Goal: Information Seeking & Learning: Learn about a topic

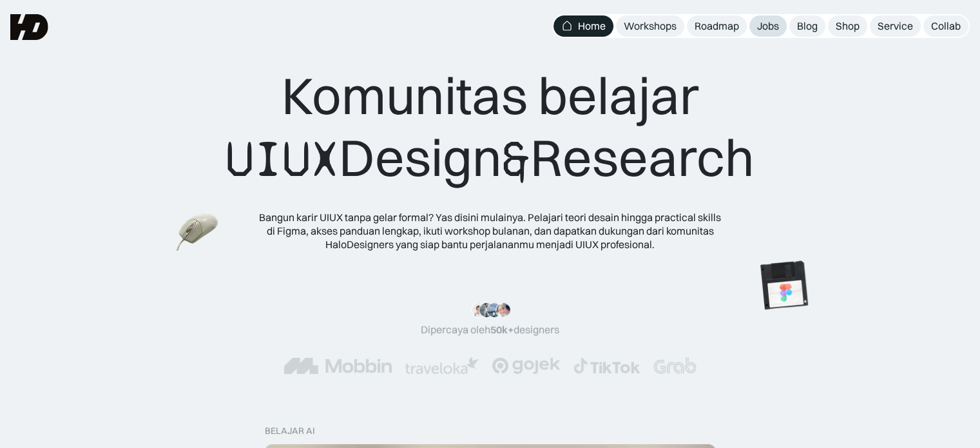
click at [761, 26] on div "Jobs" at bounding box center [768, 26] width 22 height 14
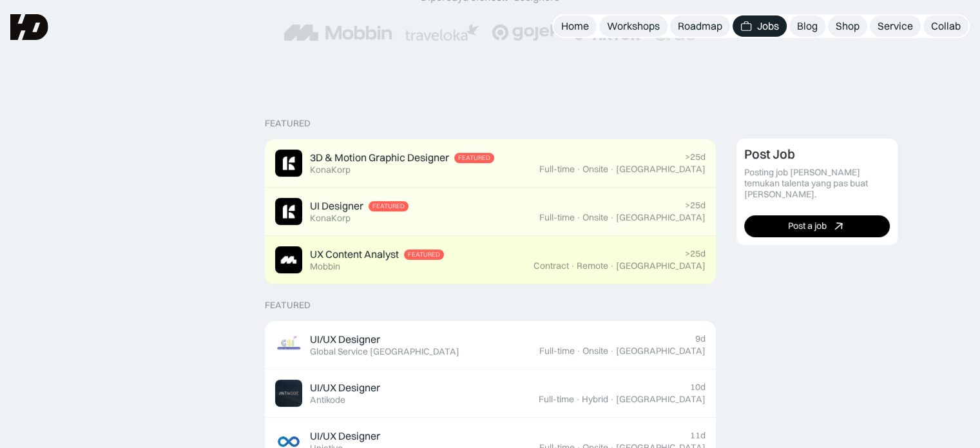
scroll to position [231, 0]
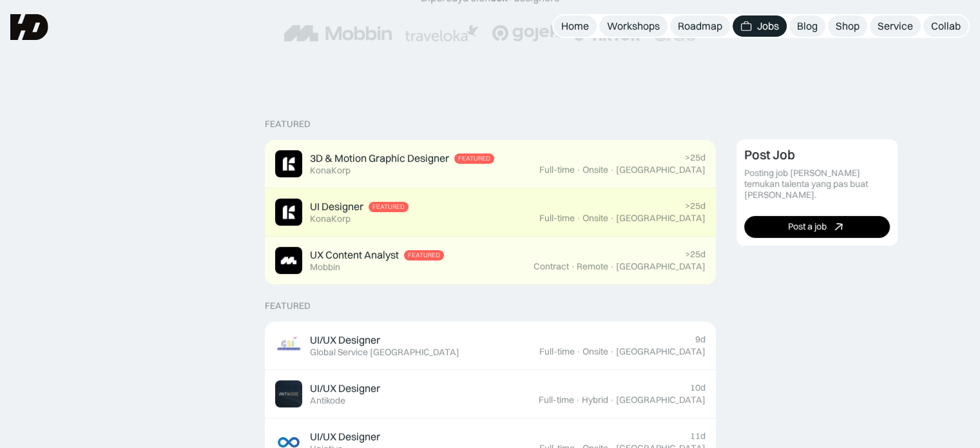
click at [514, 205] on div "UI Designer Featured KonaKorp" at bounding box center [407, 212] width 264 height 27
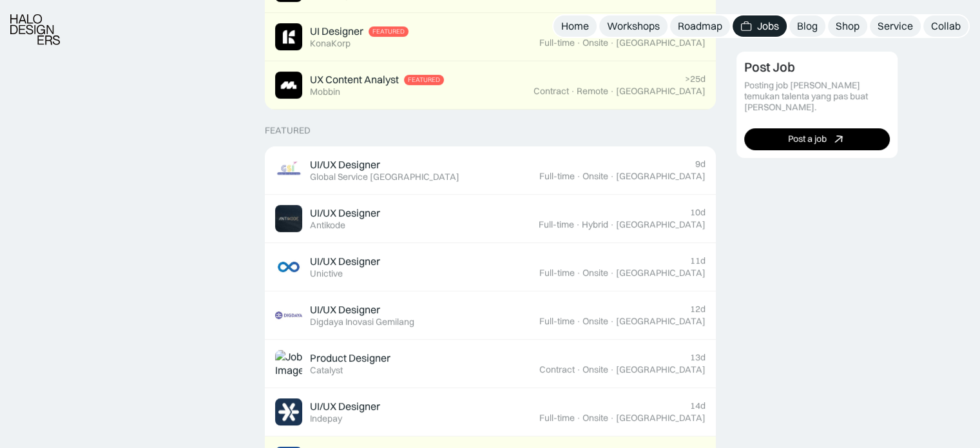
scroll to position [428, 0]
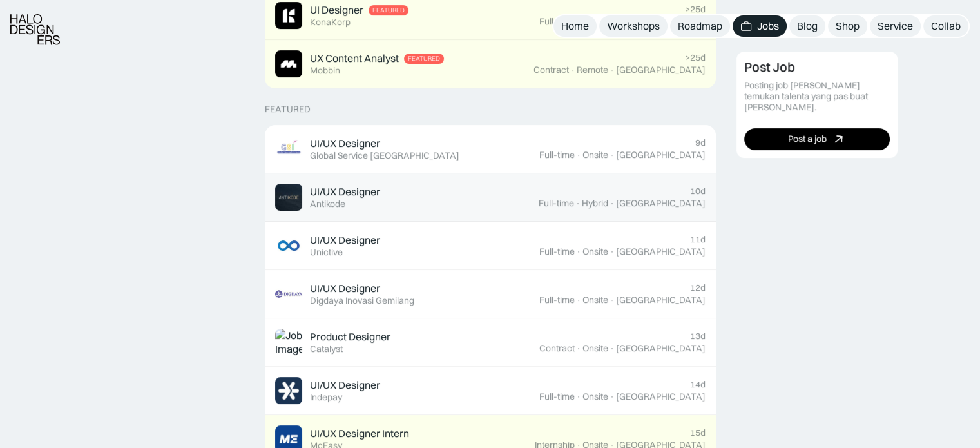
click at [539, 203] on div "UI/UX Designer Featured Antikode" at bounding box center [407, 197] width 264 height 27
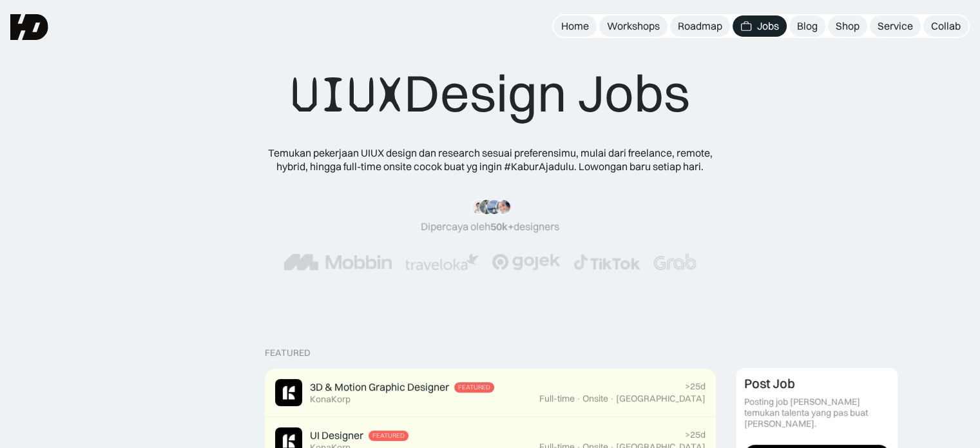
scroll to position [0, 0]
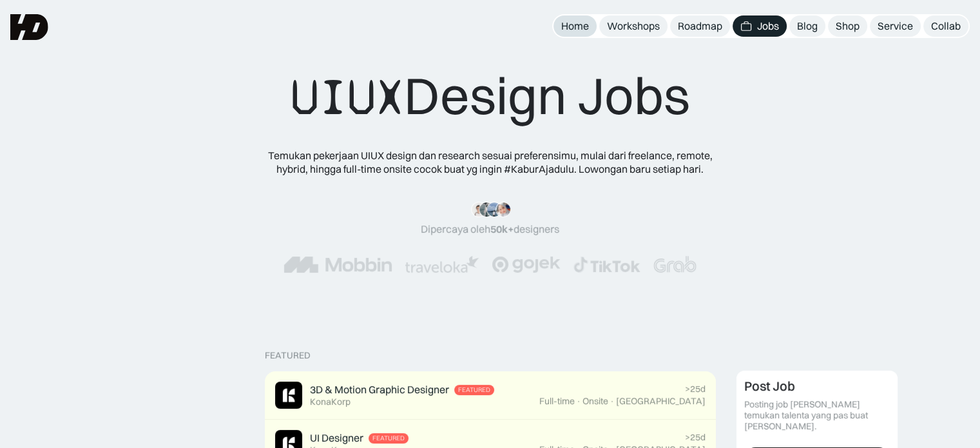
click at [593, 30] on link "Home" at bounding box center [575, 25] width 43 height 21
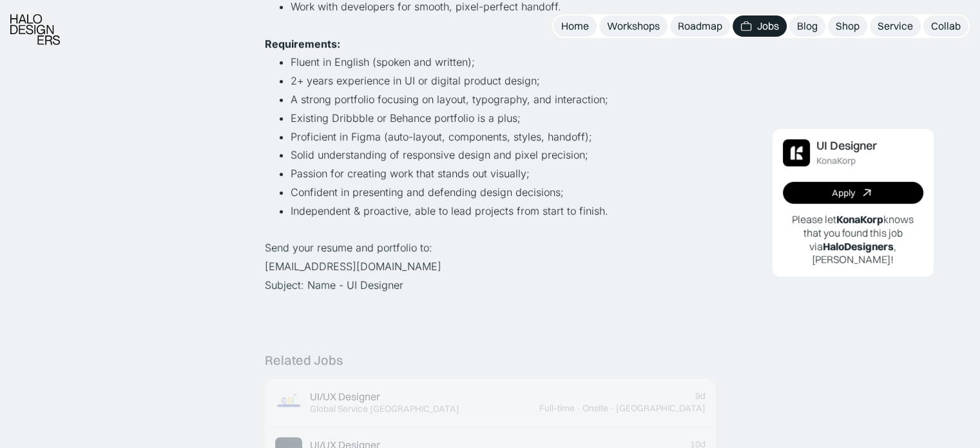
scroll to position [492, 0]
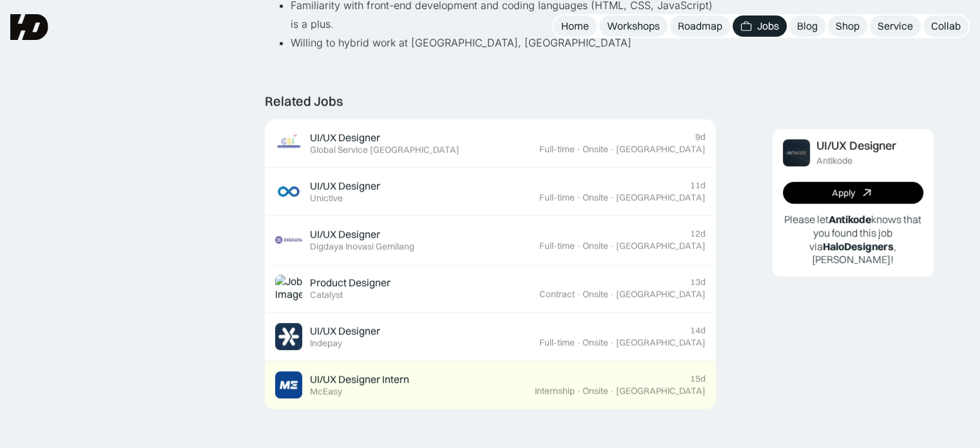
scroll to position [719, 0]
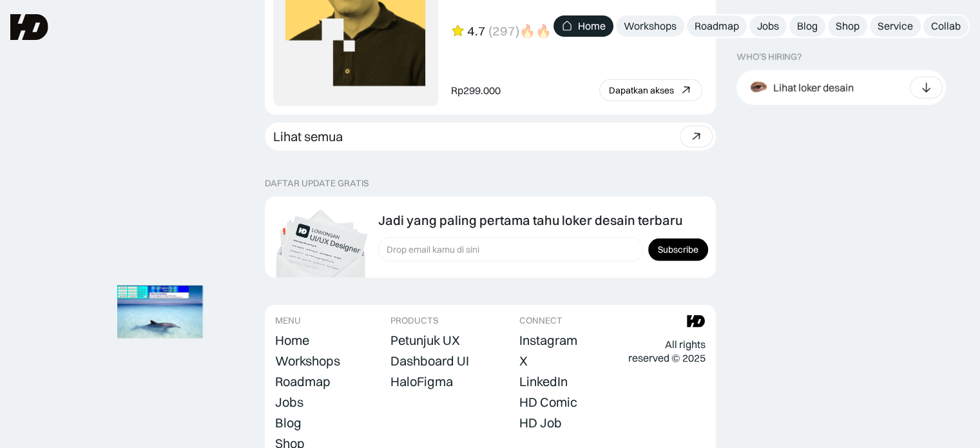
scroll to position [3607, 0]
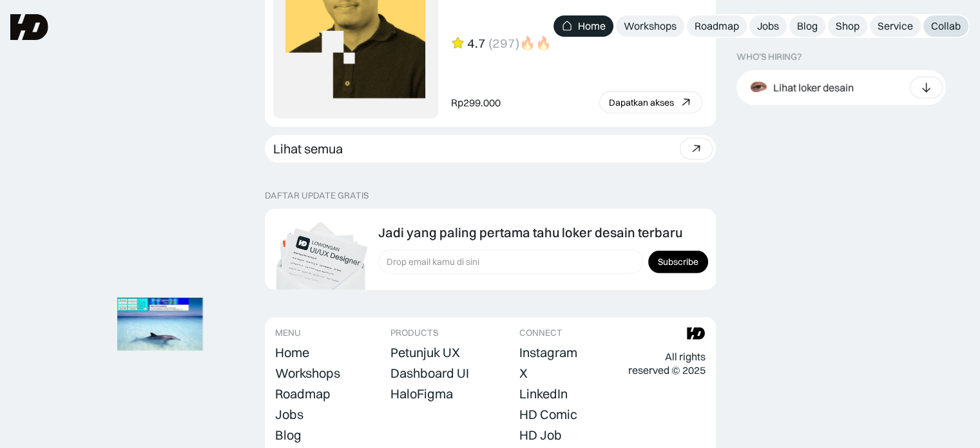
click at [958, 25] on div "Collab" at bounding box center [946, 26] width 30 height 14
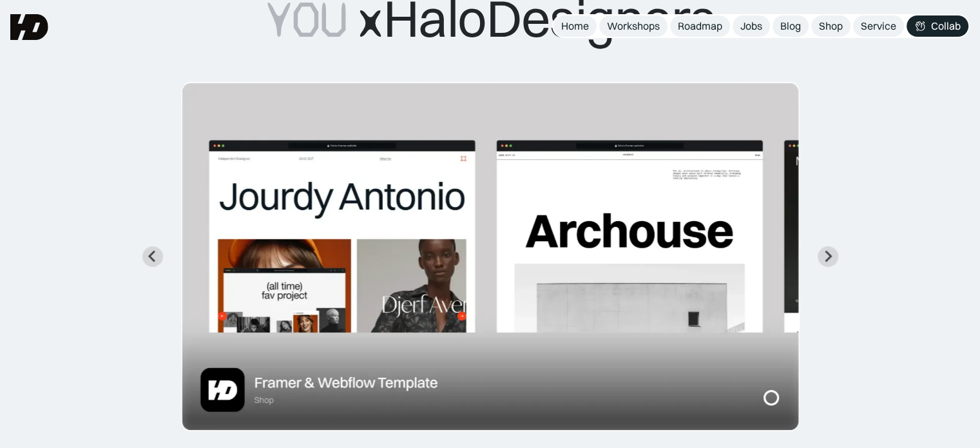
scroll to position [133, 0]
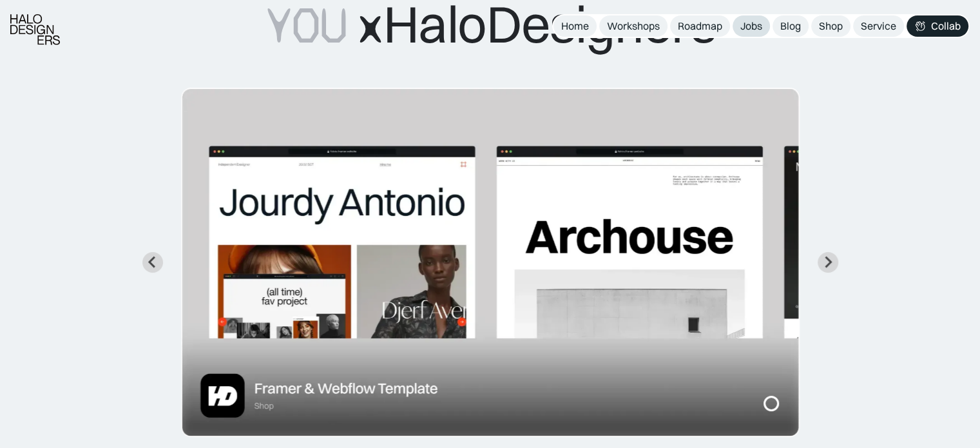
click at [753, 25] on div "Jobs" at bounding box center [752, 26] width 22 height 14
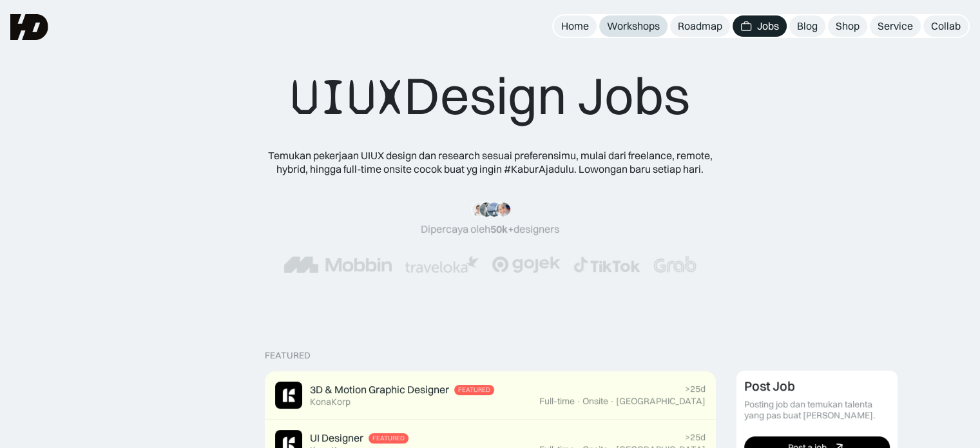
click at [654, 24] on div "Workshops" at bounding box center [633, 26] width 53 height 14
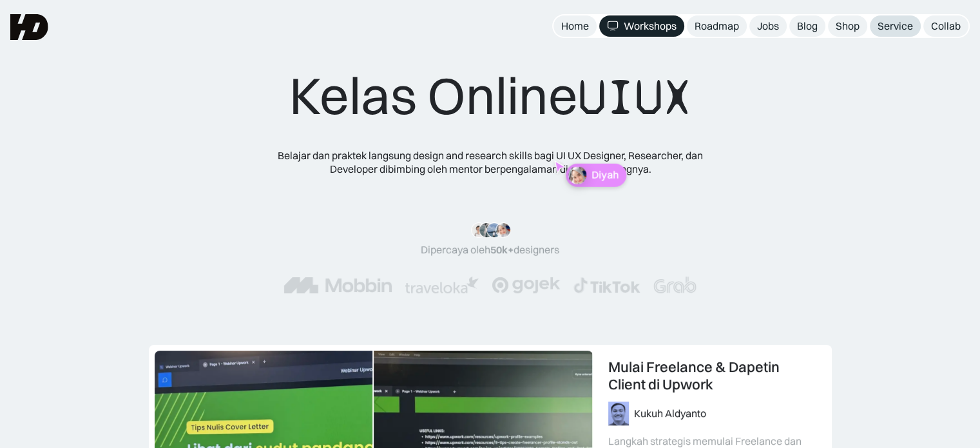
click at [893, 23] on div "Service" at bounding box center [895, 26] width 35 height 14
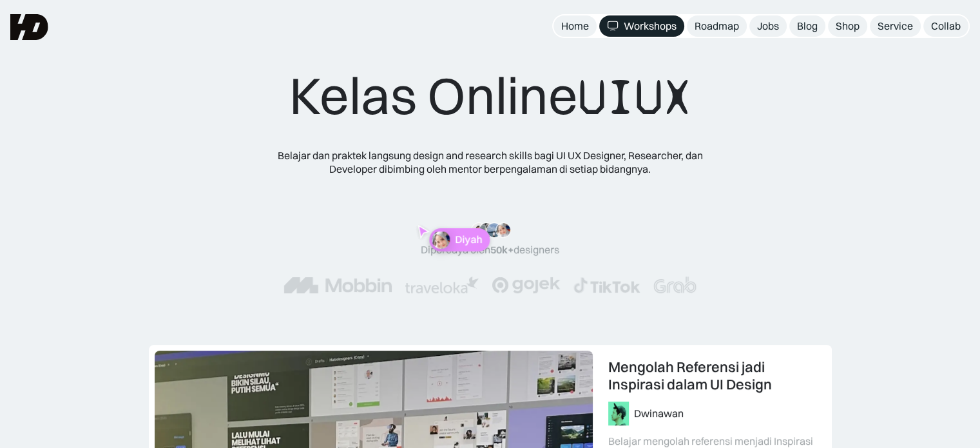
click at [39, 39] on img at bounding box center [29, 27] width 38 height 26
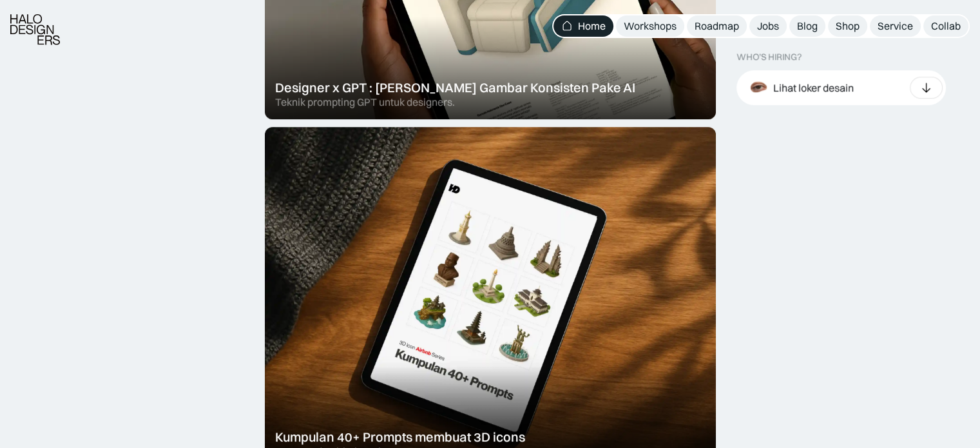
scroll to position [962, 0]
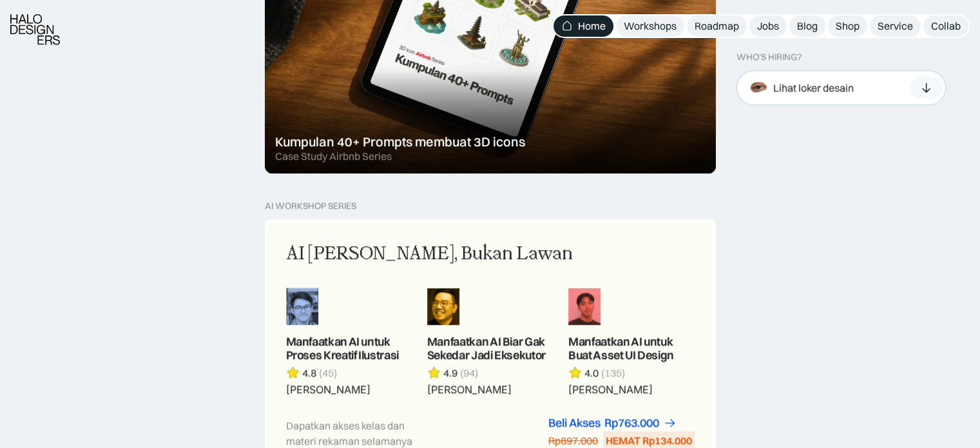
click at [812, 97] on div "Lihat loker desain" at bounding box center [799, 87] width 109 height 28
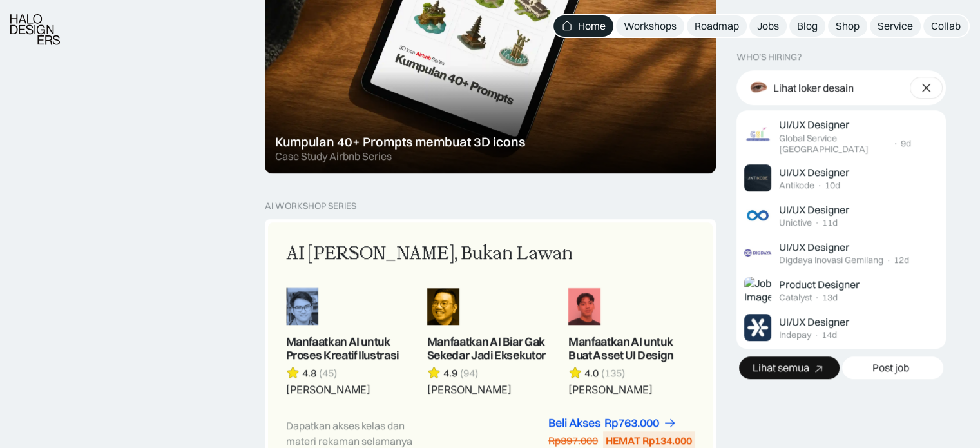
click at [804, 361] on div "Lihat semua" at bounding box center [781, 368] width 57 height 14
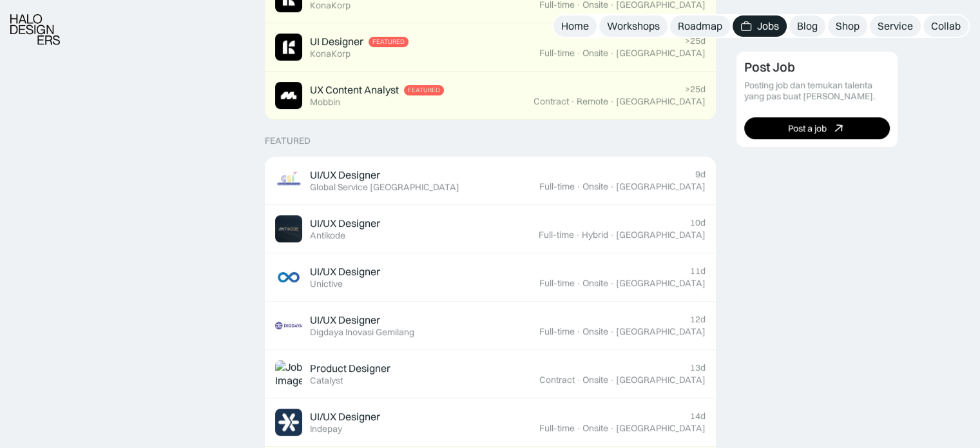
scroll to position [407, 0]
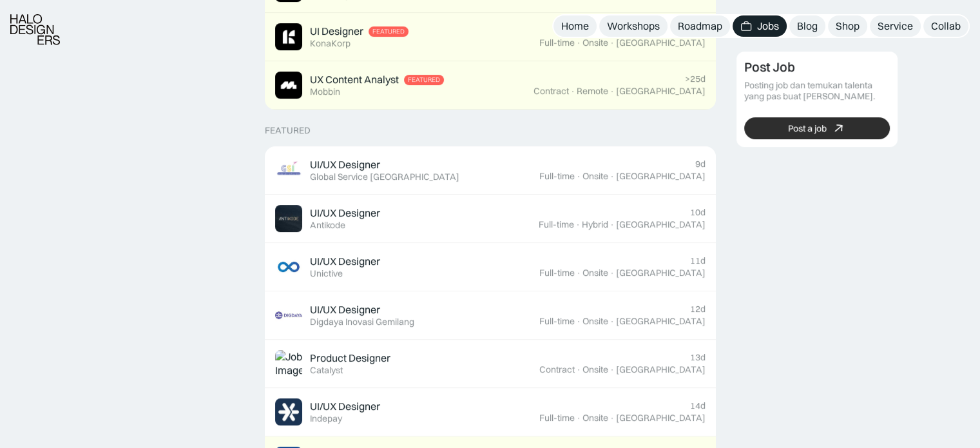
click at [790, 129] on div "Post a job" at bounding box center [807, 127] width 39 height 11
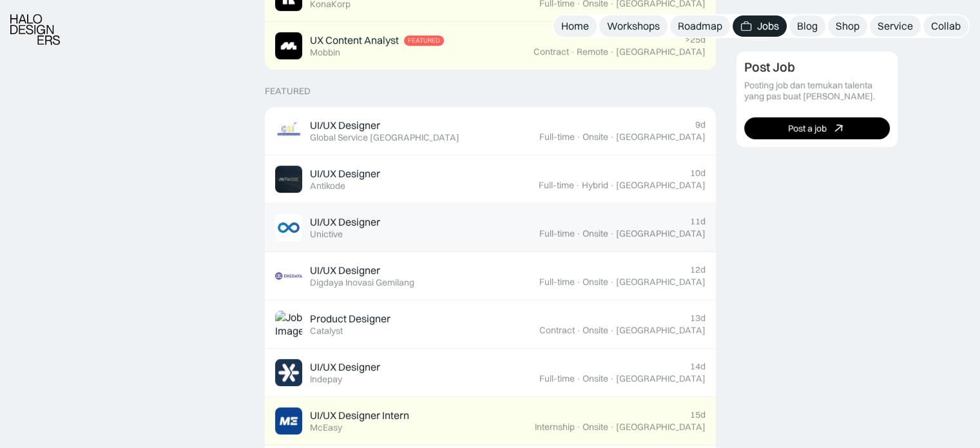
scroll to position [447, 0]
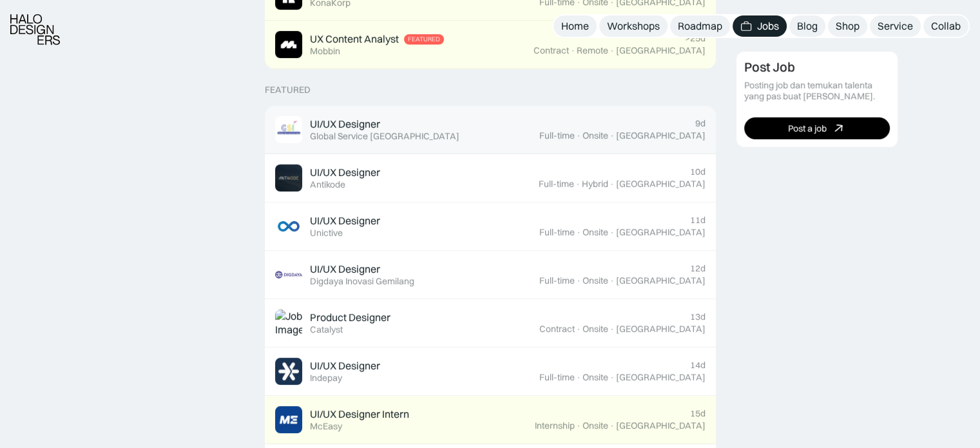
click at [449, 122] on div "UI/UX Designer Featured Global Service Indonesia" at bounding box center [407, 129] width 264 height 27
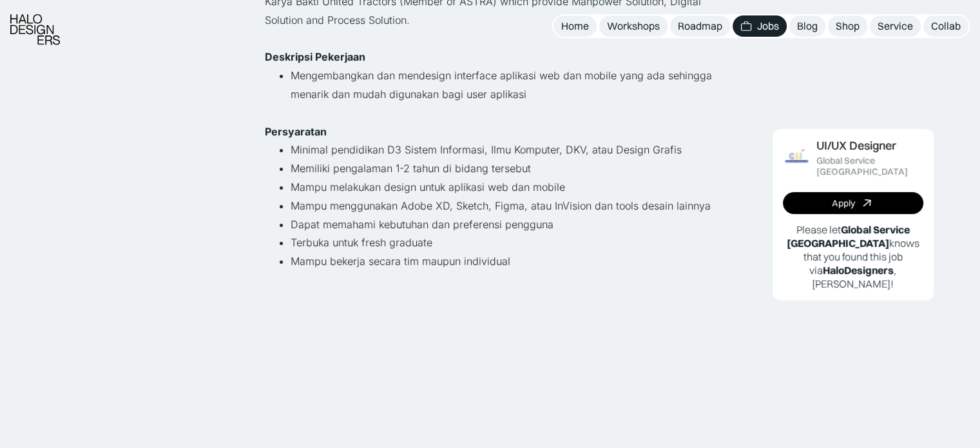
scroll to position [247, 0]
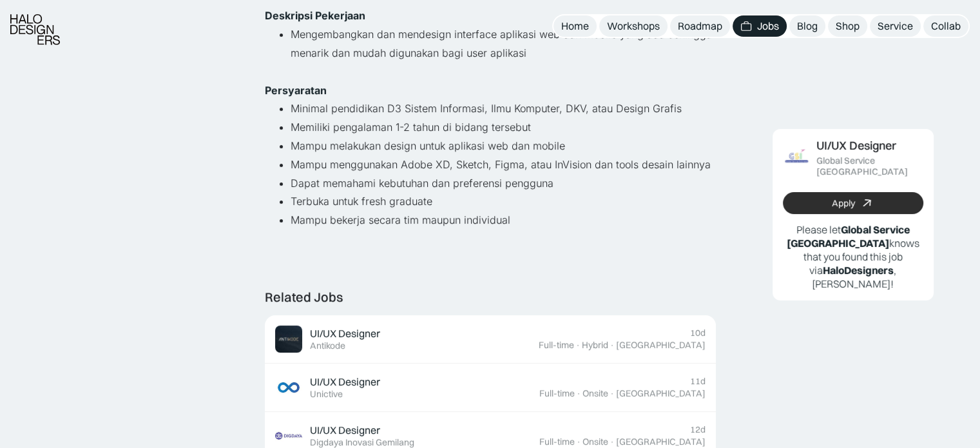
click at [815, 192] on link "Apply" at bounding box center [853, 203] width 141 height 22
